Goal: Find specific page/section: Find specific page/section

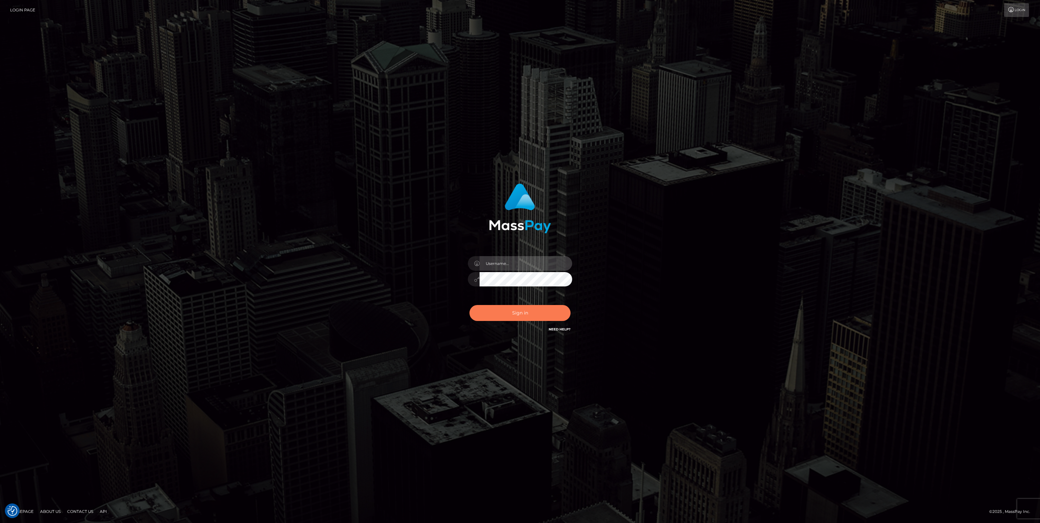
type input "jlo"
click at [531, 317] on button "Sign in" at bounding box center [520, 313] width 101 height 16
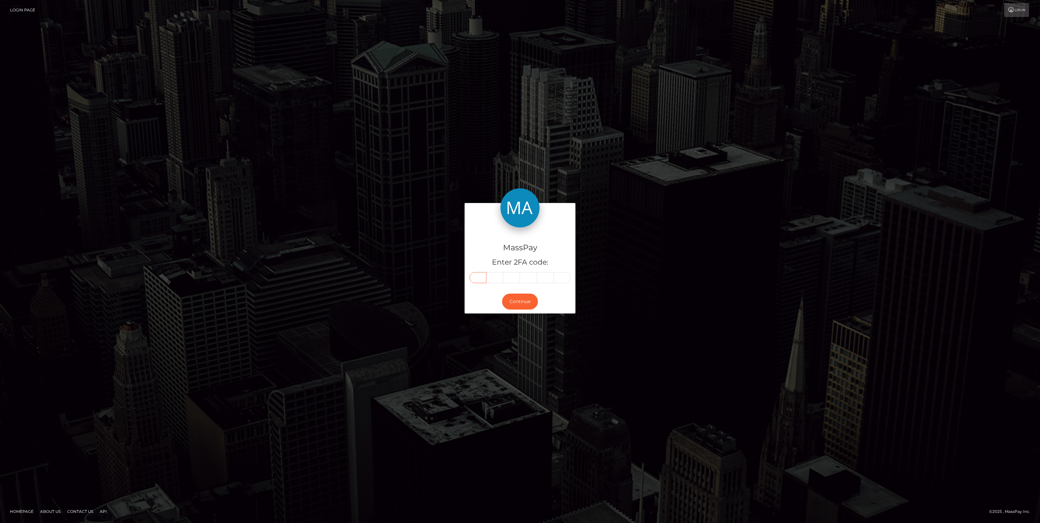
paste input "3"
type input "3"
type input "9"
type input "8"
type input "1"
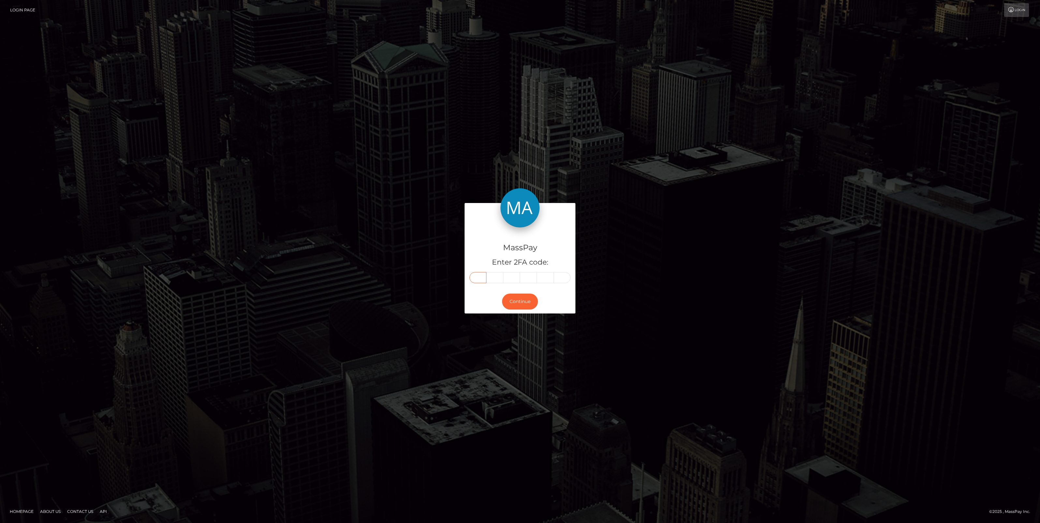
type input "2"
type input "5"
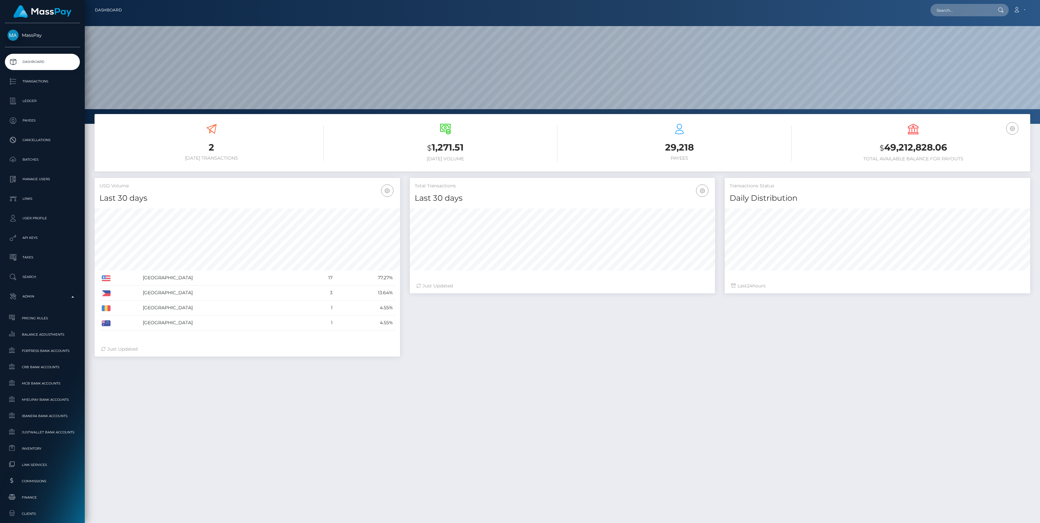
scroll to position [115, 306]
click at [30, 482] on span "Commissions" at bounding box center [43, 482] width 70 height 8
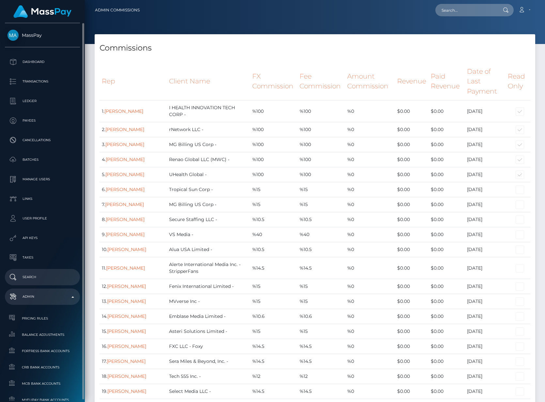
scroll to position [272, 0]
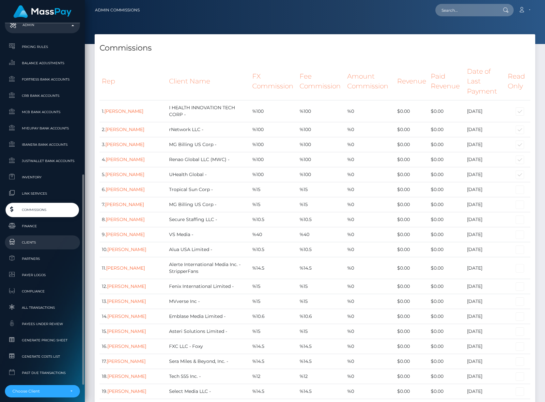
click at [31, 242] on span "Clients" at bounding box center [43, 243] width 70 height 8
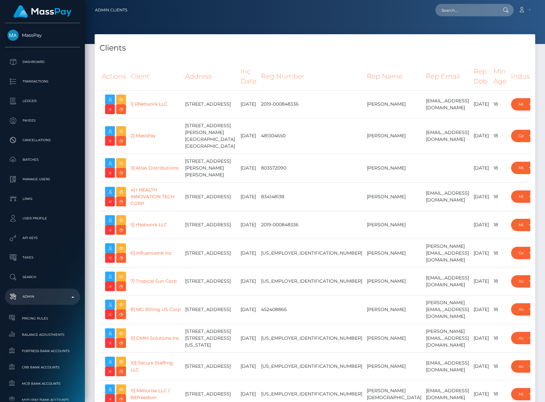
select select "223"
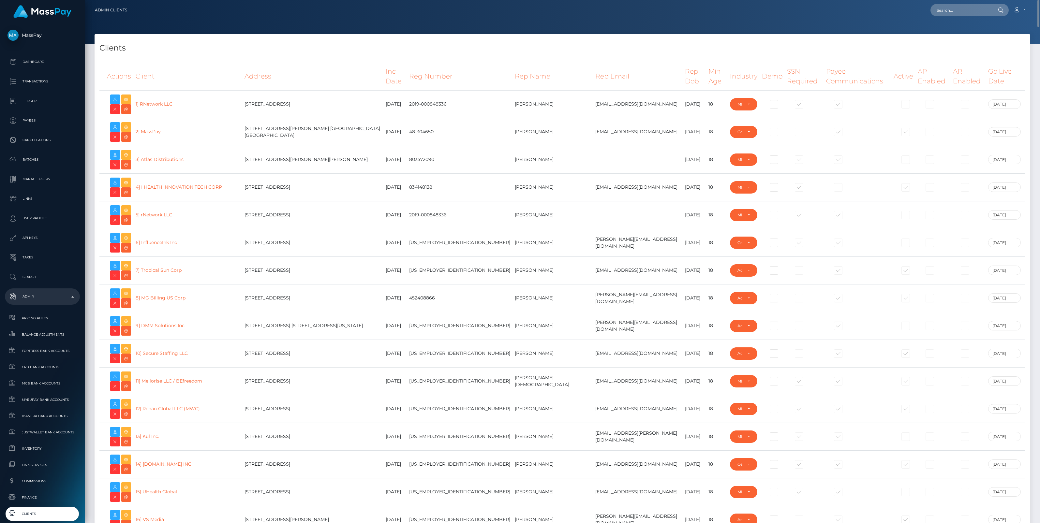
click at [544, 32] on div at bounding box center [563, 22] width 956 height 44
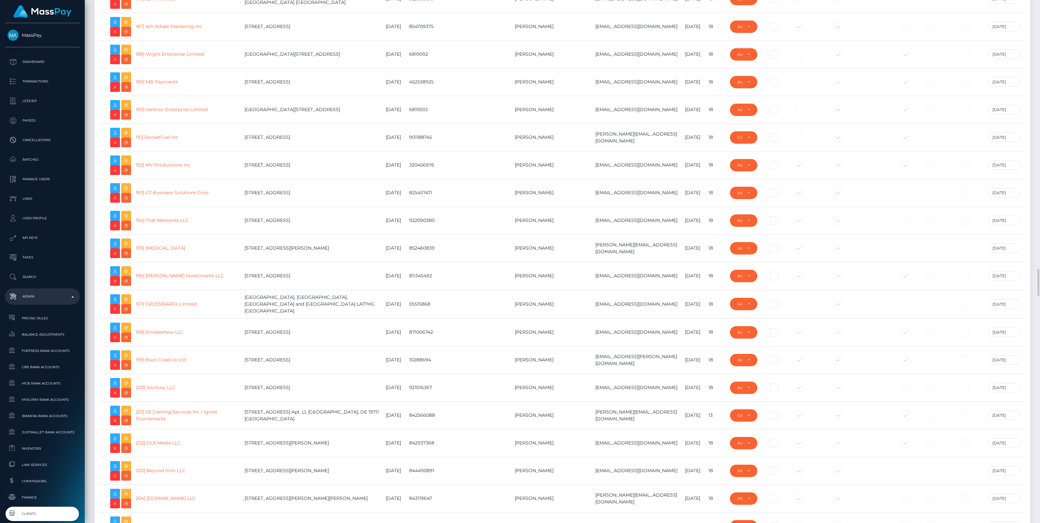
scroll to position [4889, 0]
